Goal: Information Seeking & Learning: Understand process/instructions

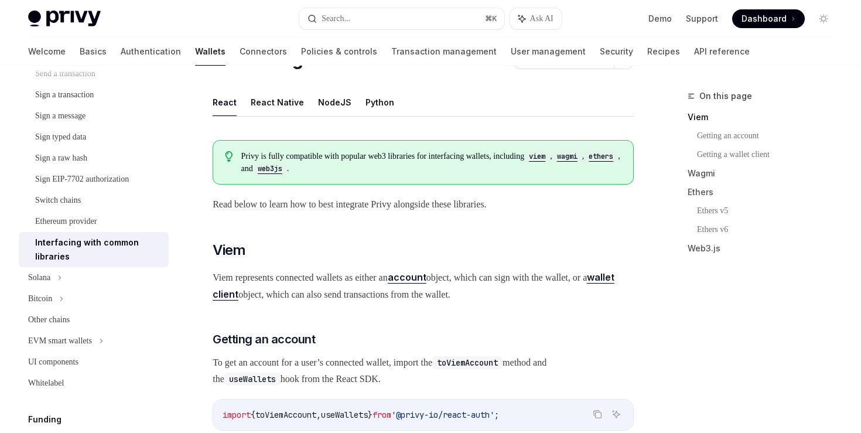
scroll to position [54, 0]
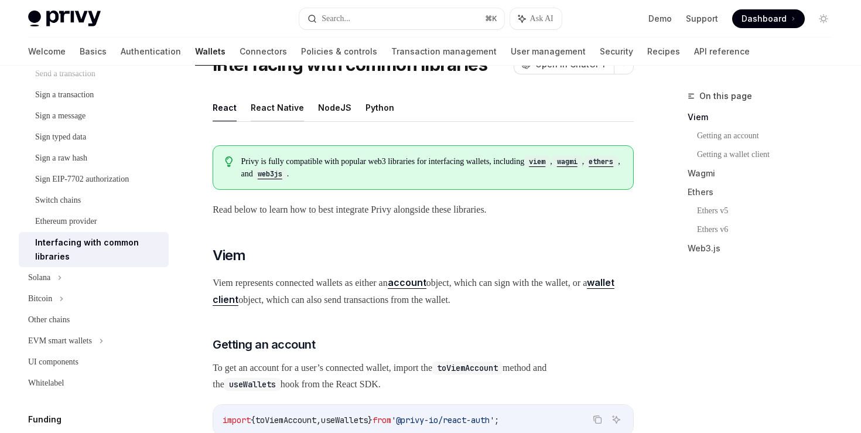
click at [269, 109] on button "React Native" at bounding box center [277, 108] width 53 height 28
type textarea "*"
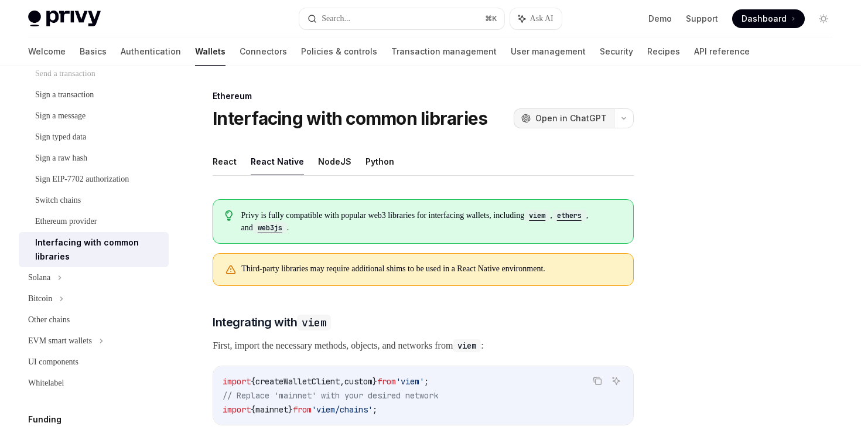
click at [574, 124] on span "Open in ChatGPT" at bounding box center [570, 118] width 71 height 12
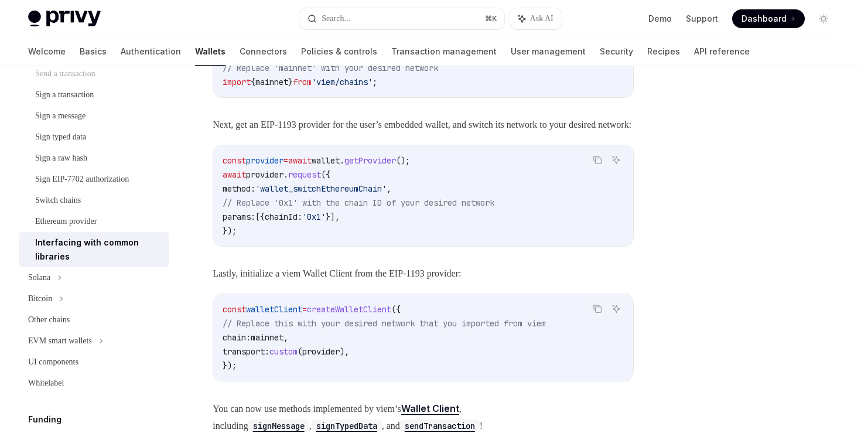
scroll to position [387, 0]
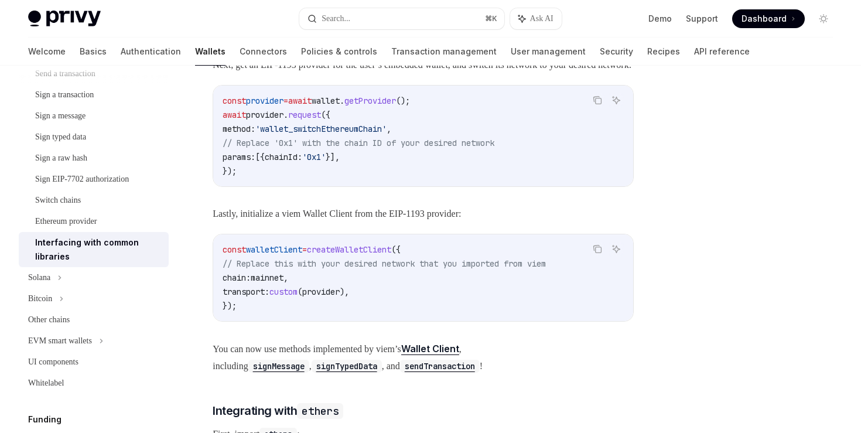
click at [283, 255] on span "walletClient" at bounding box center [274, 249] width 56 height 11
copy span "walletClient"
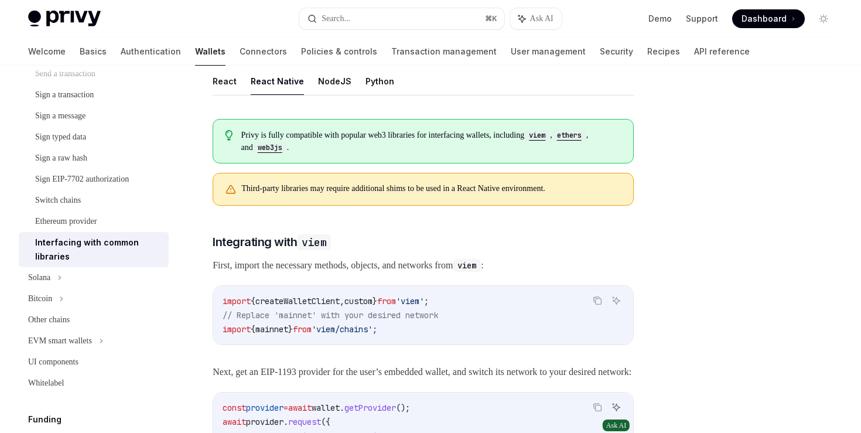
scroll to position [0, 0]
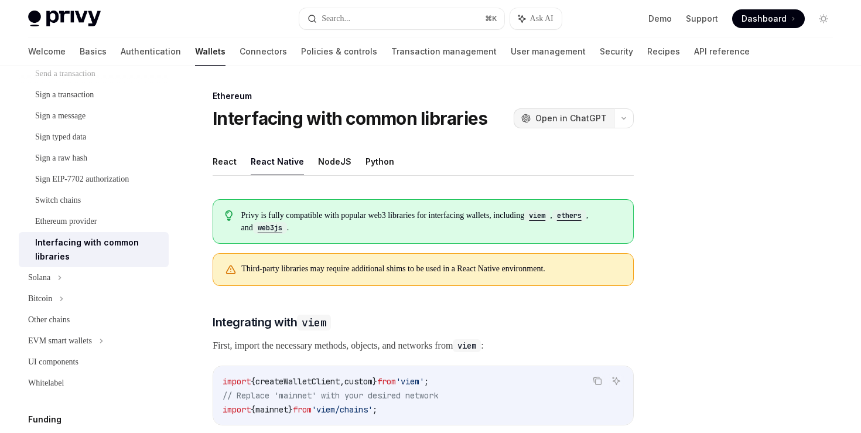
click at [579, 115] on span "Open in ChatGPT" at bounding box center [570, 118] width 71 height 12
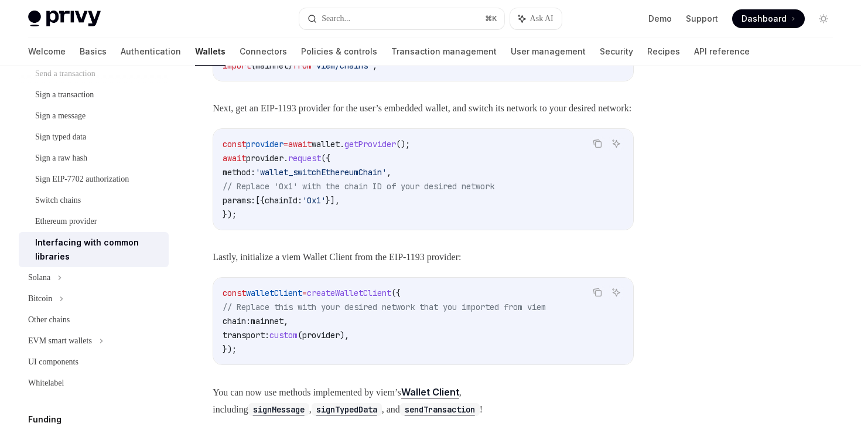
scroll to position [377, 0]
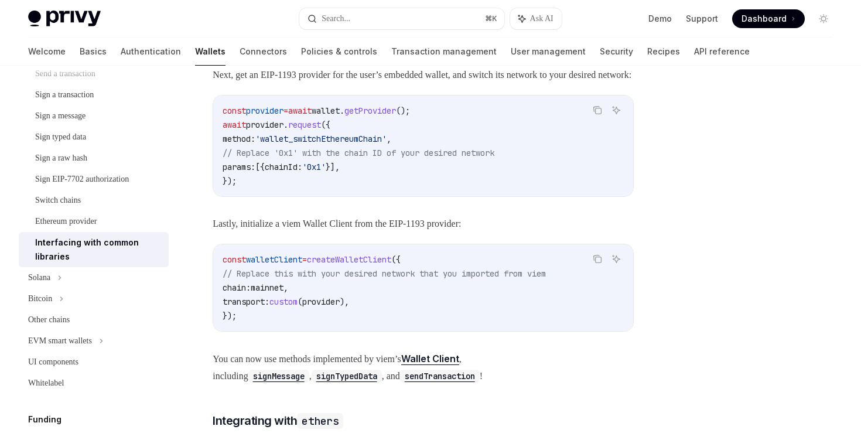
click at [267, 188] on code "const provider = await wallet . getProvider (); await provider . request ({ met…" at bounding box center [423, 146] width 401 height 84
click at [270, 116] on span "provider" at bounding box center [264, 110] width 37 height 11
copy code "const provider = await wallet . getProvider ();"
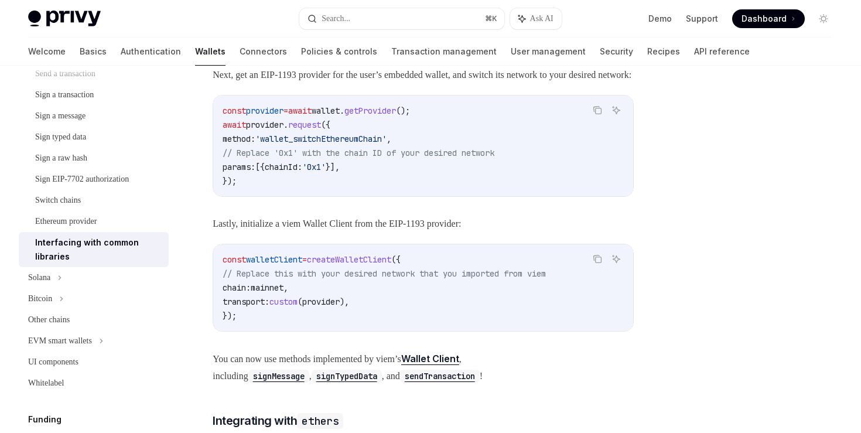
click at [223, 130] on span "await" at bounding box center [234, 124] width 23 height 11
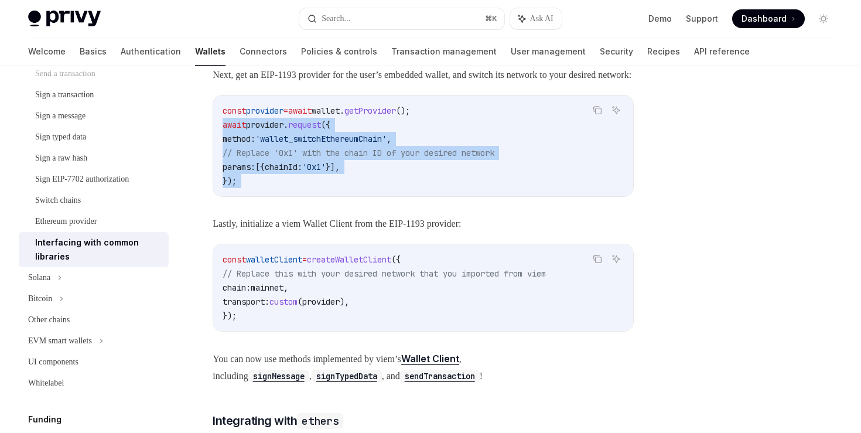
drag, startPoint x: 223, startPoint y: 139, endPoint x: 252, endPoint y: 196, distance: 64.7
click at [252, 188] on code "const provider = await wallet . getProvider (); await provider . request ({ met…" at bounding box center [423, 146] width 401 height 84
copy code "await provider . request ({ method: 'wallet_switchEthereumChain' , // Replace '…"
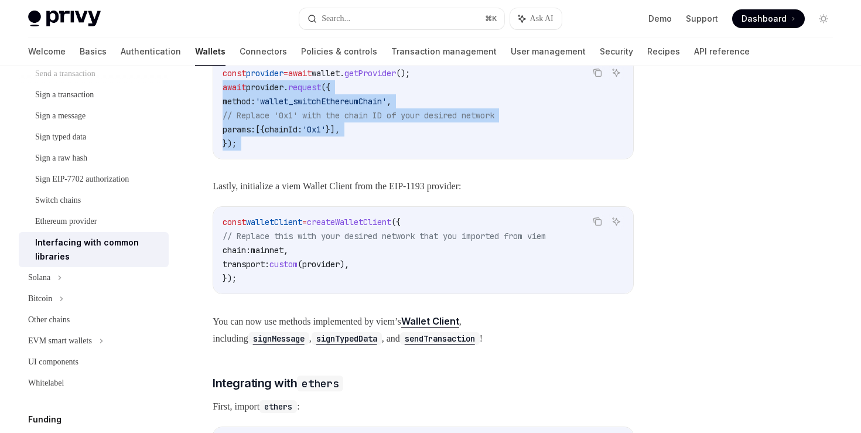
scroll to position [415, 0]
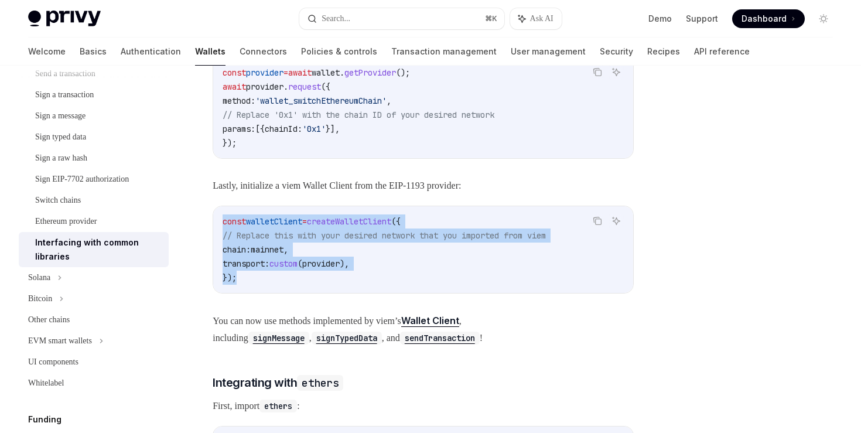
drag, startPoint x: 223, startPoint y: 238, endPoint x: 243, endPoint y: 293, distance: 58.2
click at [243, 285] on code "const walletClient = createWalletClient ({ // Replace this with your desired ne…" at bounding box center [423, 249] width 401 height 70
copy code "const walletClient = createWalletClient ({ // Replace this with your desired ne…"
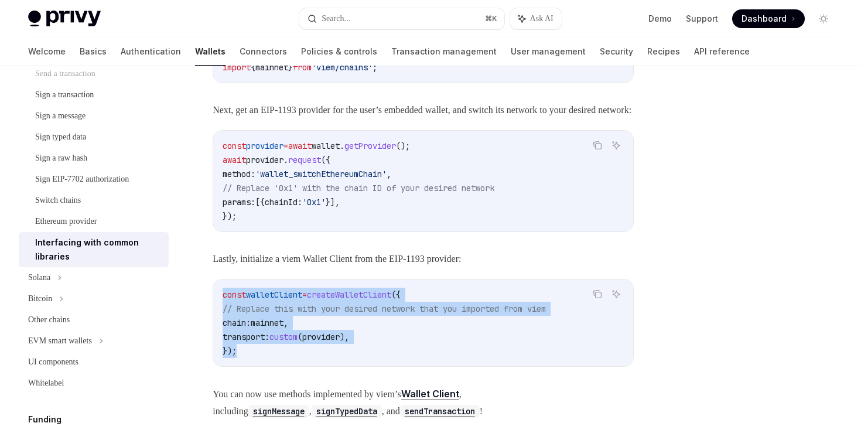
scroll to position [374, 0]
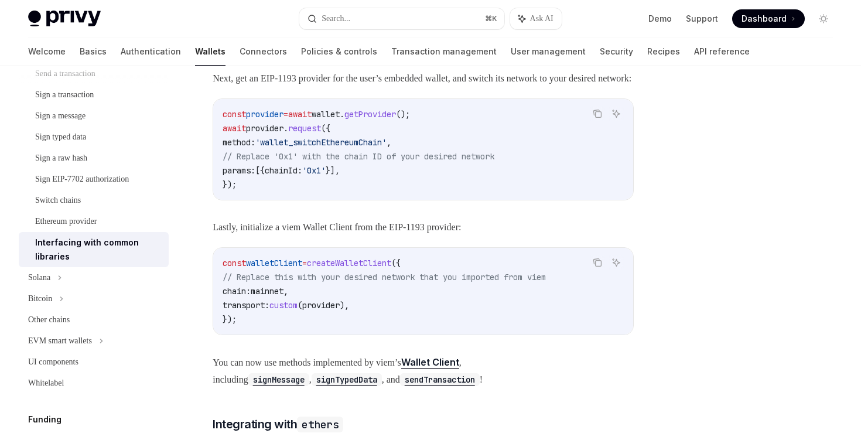
click at [360, 191] on code "const provider = await wallet . getProvider (); await provider . request ({ met…" at bounding box center [423, 149] width 401 height 84
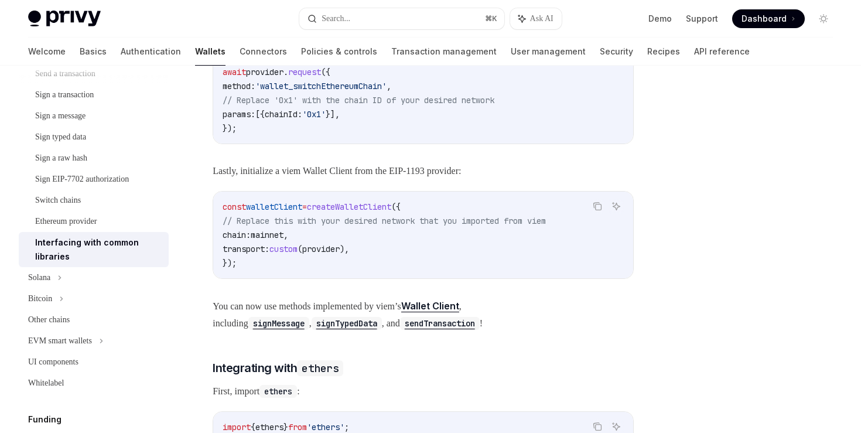
scroll to position [432, 0]
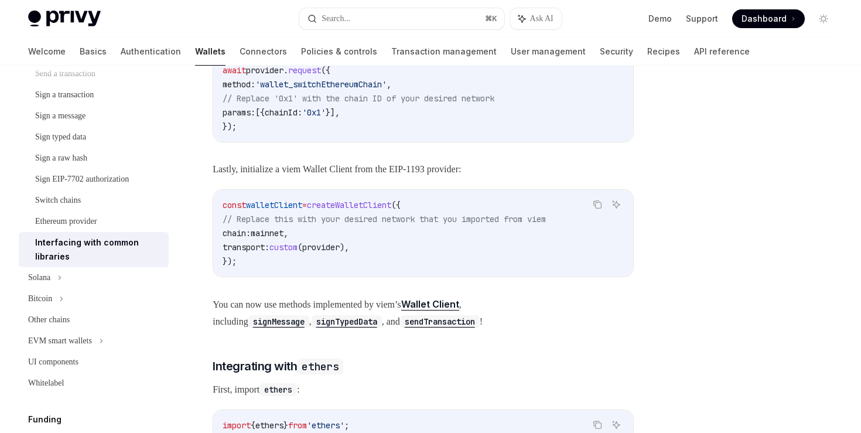
click at [321, 268] on code "const walletClient = createWalletClient ({ // Replace this with your desired ne…" at bounding box center [423, 233] width 401 height 70
click at [297, 252] on span "custom" at bounding box center [283, 247] width 28 height 11
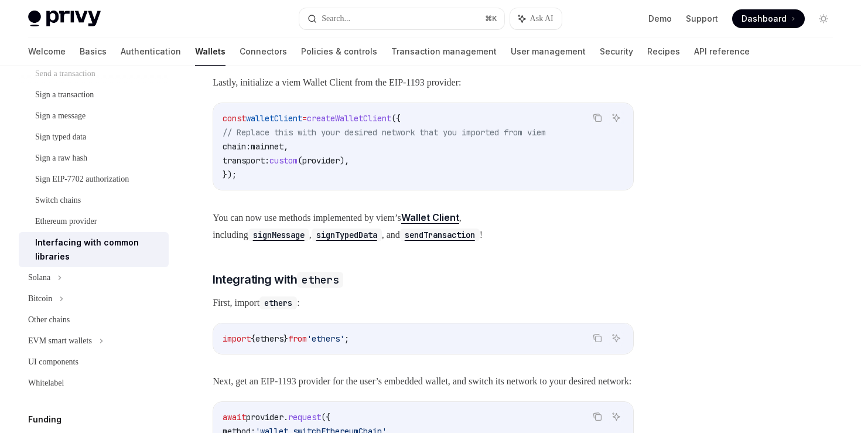
scroll to position [519, 0]
click at [459, 223] on link "Wallet Client" at bounding box center [430, 217] width 58 height 12
click at [400, 241] on code "sendTransaction" at bounding box center [440, 234] width 80 height 13
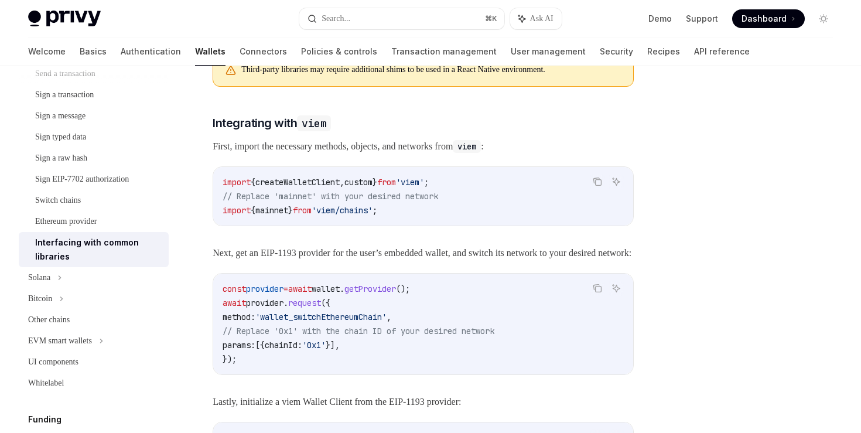
scroll to position [168, 0]
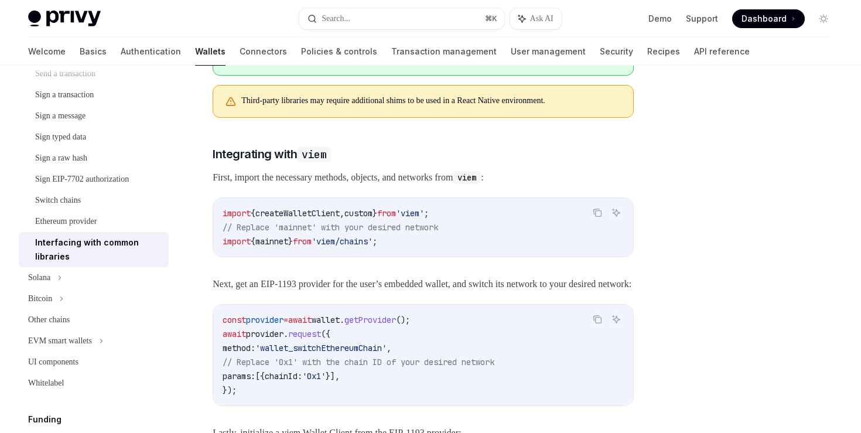
click at [317, 211] on span "createWalletClient" at bounding box center [297, 213] width 84 height 11
copy span "createWalletClient"
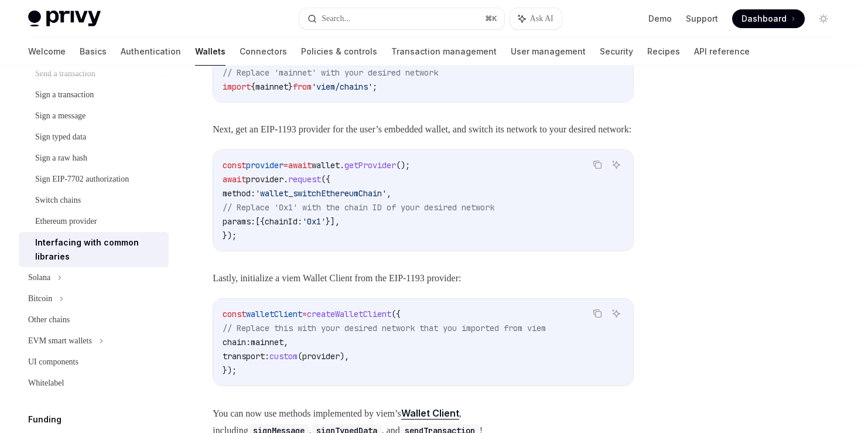
scroll to position [351, 0]
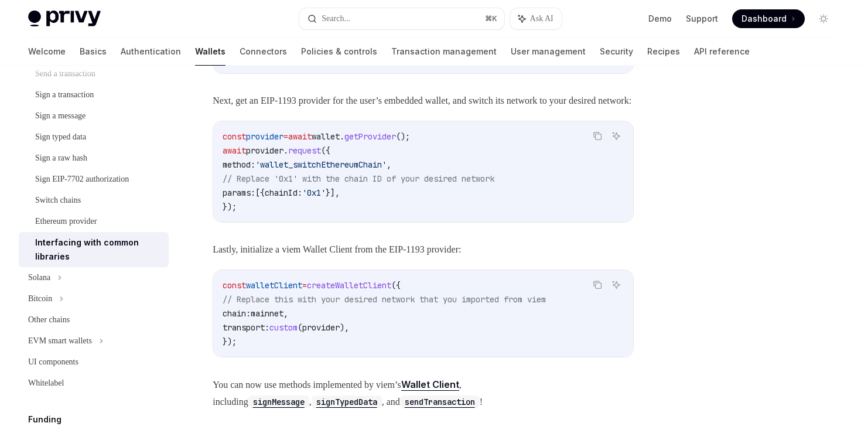
click at [381, 290] on span "createWalletClient" at bounding box center [349, 285] width 84 height 11
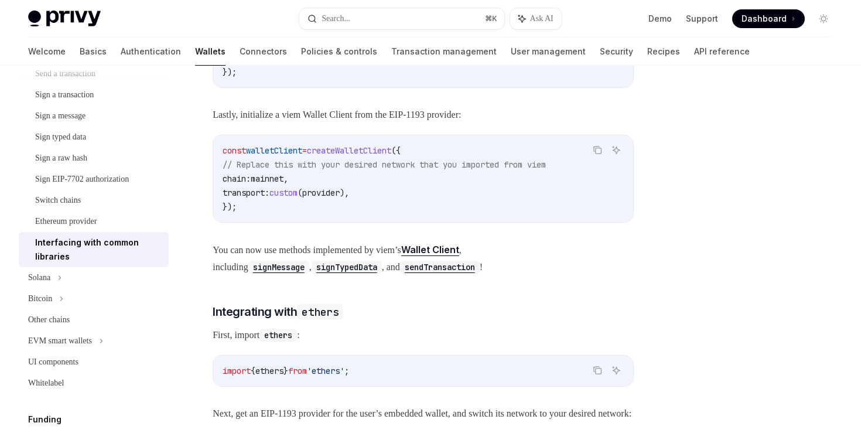
scroll to position [490, 0]
